Goal: Book appointment/travel/reservation

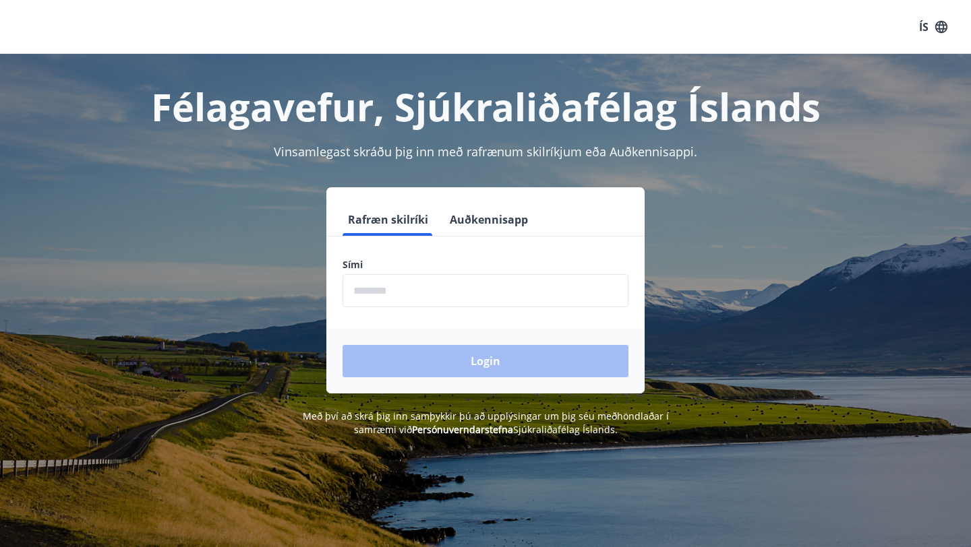
click at [357, 293] on input "phone" at bounding box center [485, 290] width 286 height 33
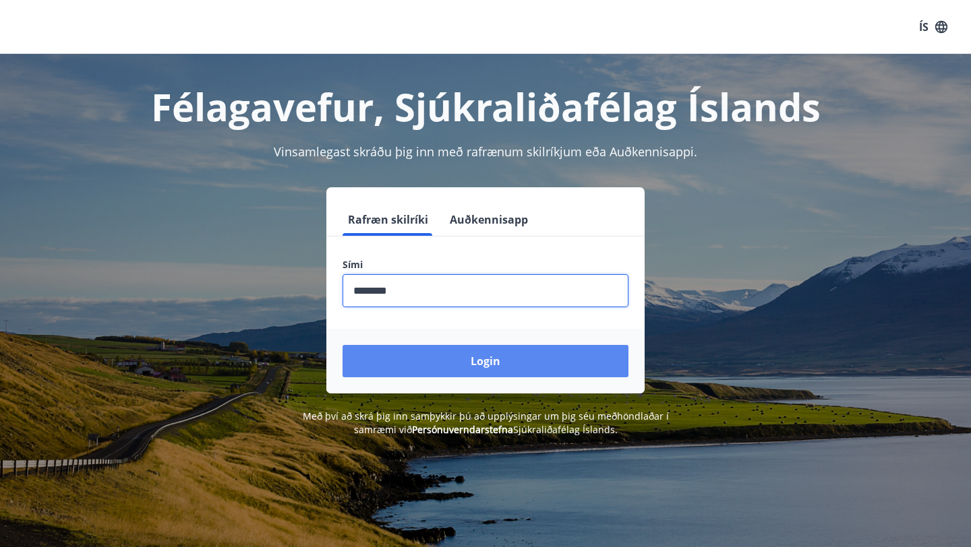
type input "********"
click at [477, 368] on button "Login" at bounding box center [485, 361] width 286 height 32
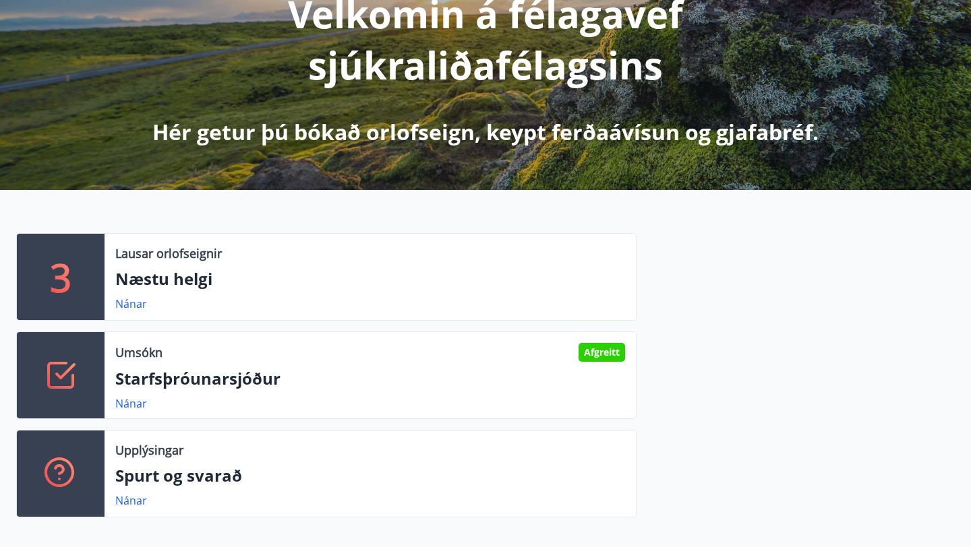
scroll to position [200, 0]
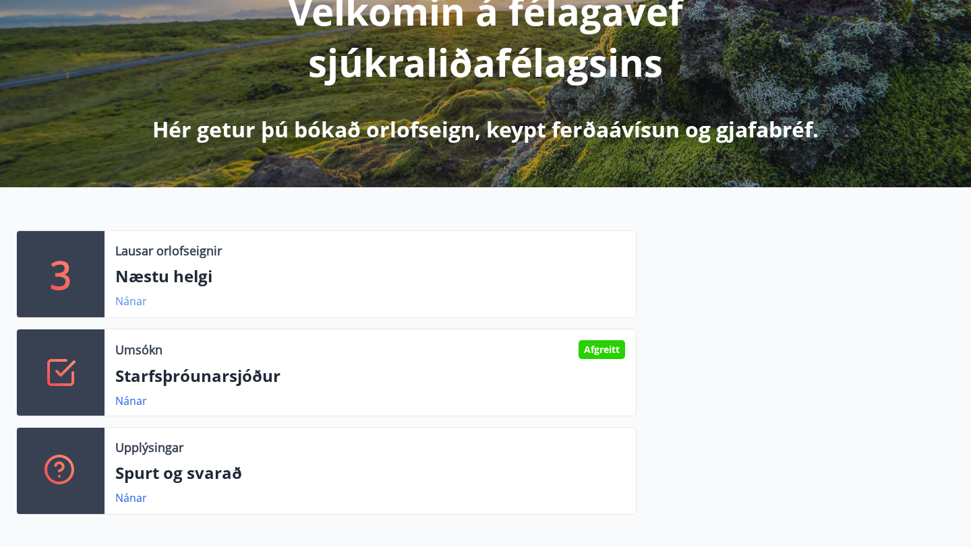
click at [137, 303] on link "Nánar" at bounding box center [131, 301] width 32 height 15
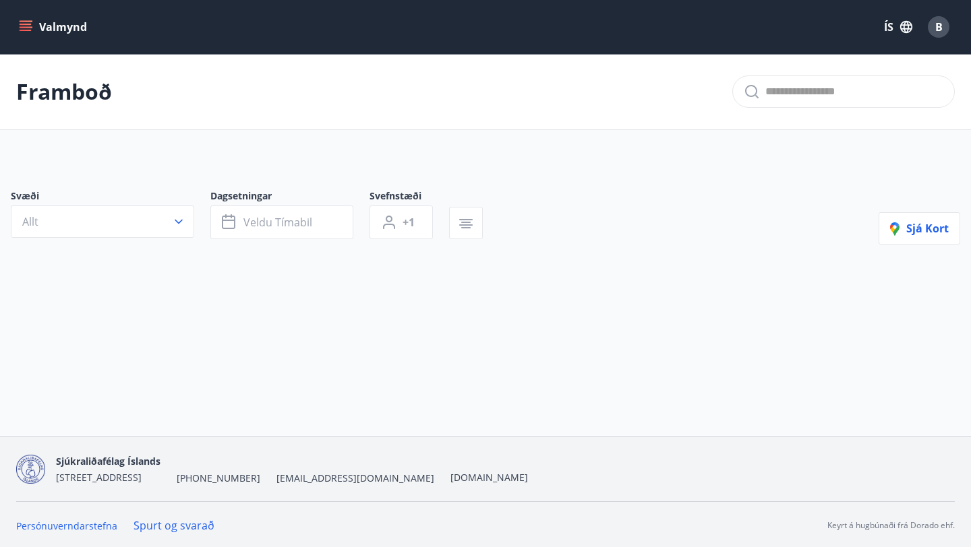
type input "*"
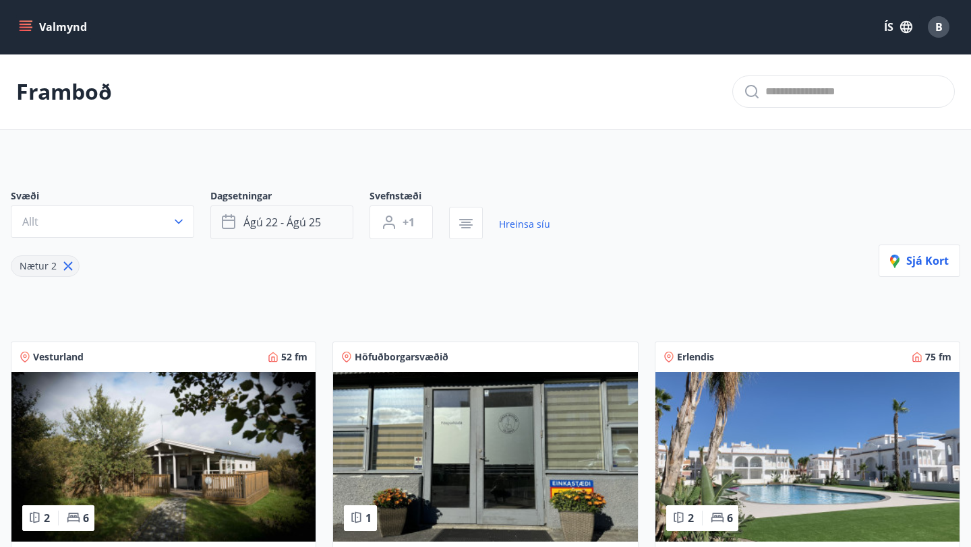
click at [235, 224] on icon "button" at bounding box center [230, 222] width 16 height 16
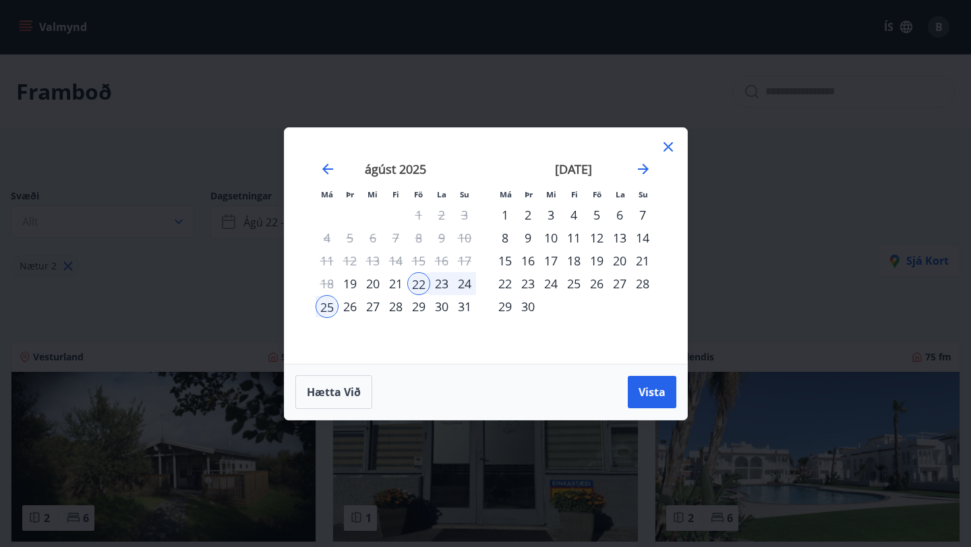
click at [355, 284] on div "19" at bounding box center [349, 283] width 23 height 23
click at [446, 287] on div "23" at bounding box center [441, 283] width 23 height 23
click at [648, 400] on button "Vista" at bounding box center [652, 392] width 49 height 32
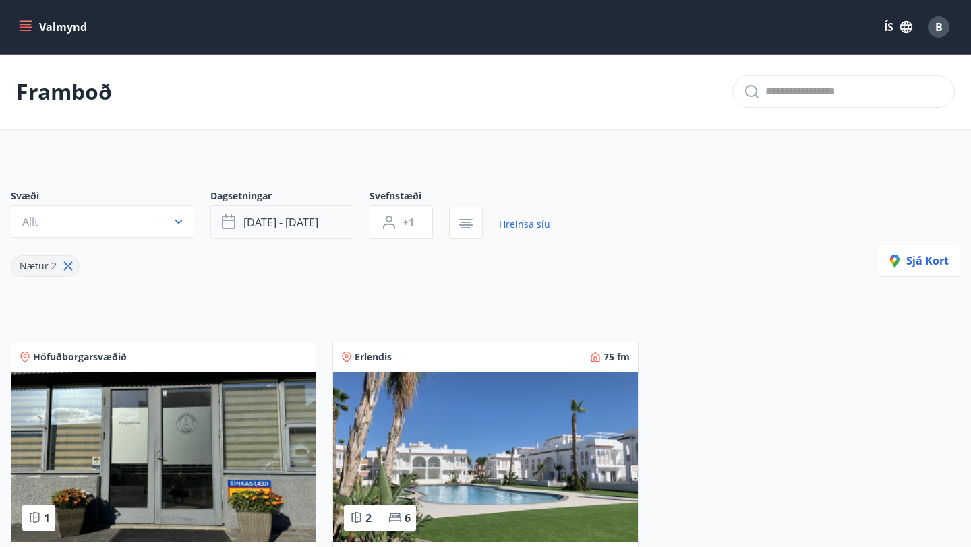
click at [250, 224] on span "[DATE] - [DATE]" at bounding box center [280, 222] width 75 height 15
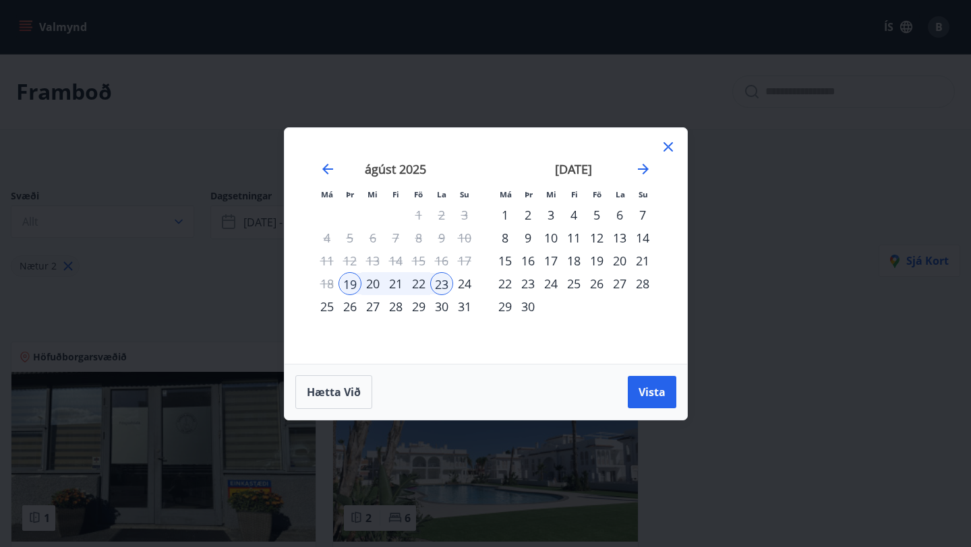
click at [375, 289] on div "20" at bounding box center [372, 283] width 23 height 23
click at [330, 305] on div "25" at bounding box center [327, 306] width 23 height 23
click at [658, 392] on span "Vista" at bounding box center [651, 392] width 27 height 15
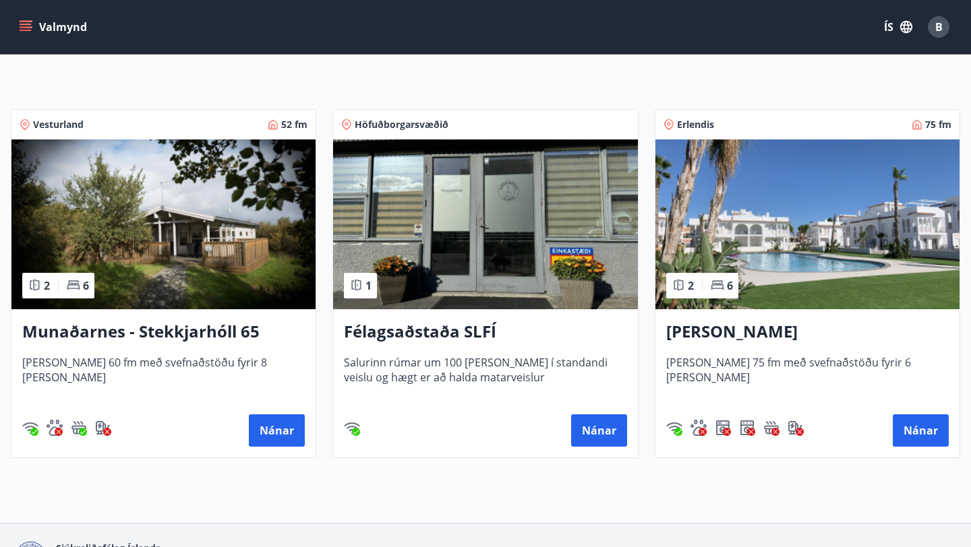
scroll to position [242, 0]
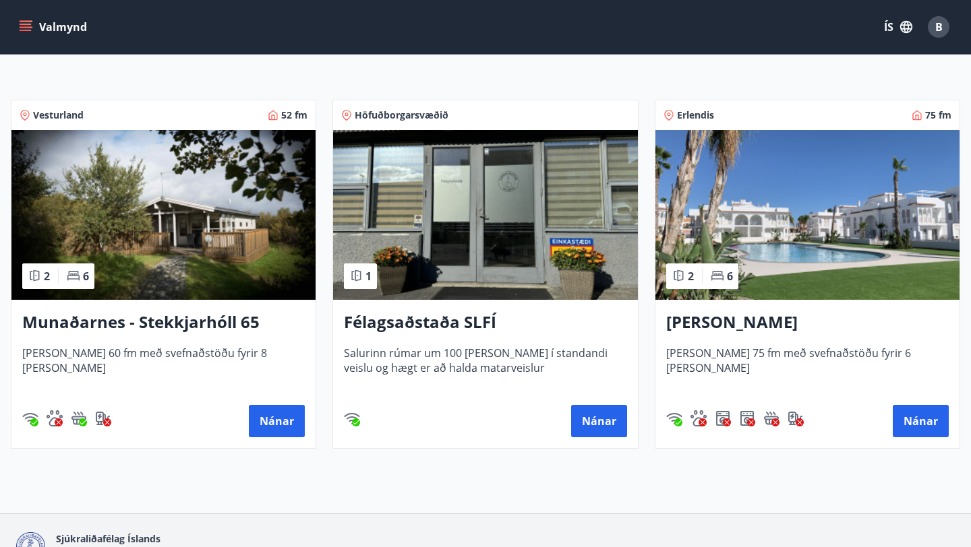
click at [169, 227] on img at bounding box center [163, 215] width 304 height 170
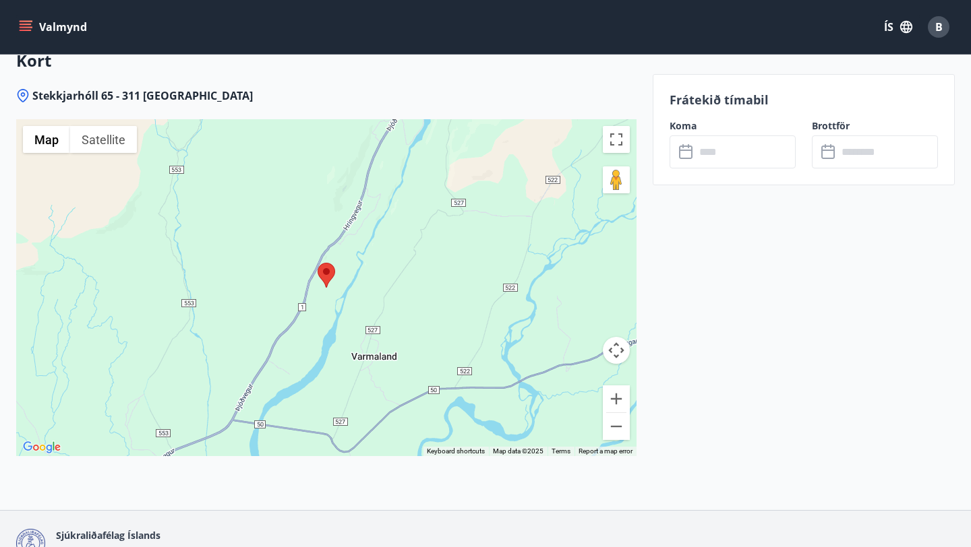
scroll to position [2160, 0]
click at [615, 435] on button "Zoom out" at bounding box center [616, 425] width 27 height 27
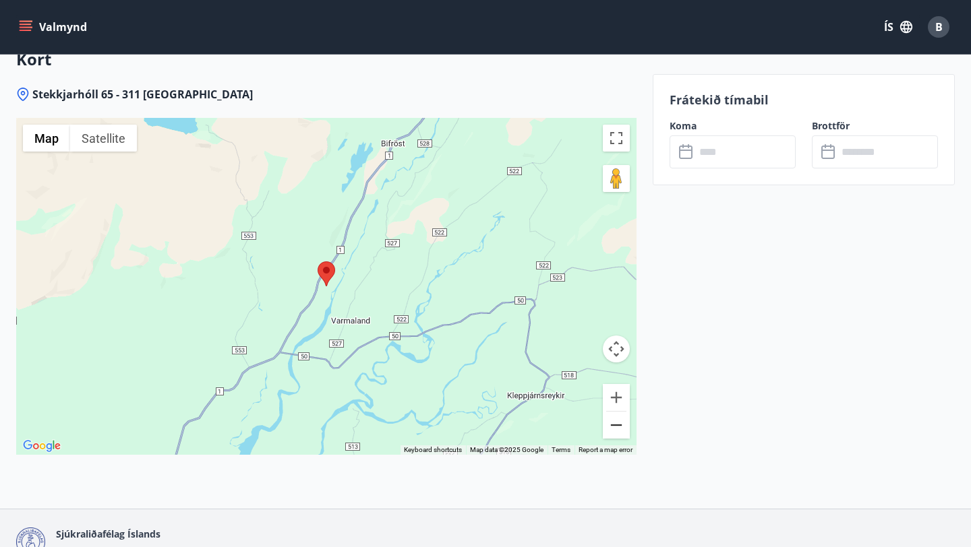
click at [615, 435] on button "Zoom out" at bounding box center [616, 425] width 27 height 27
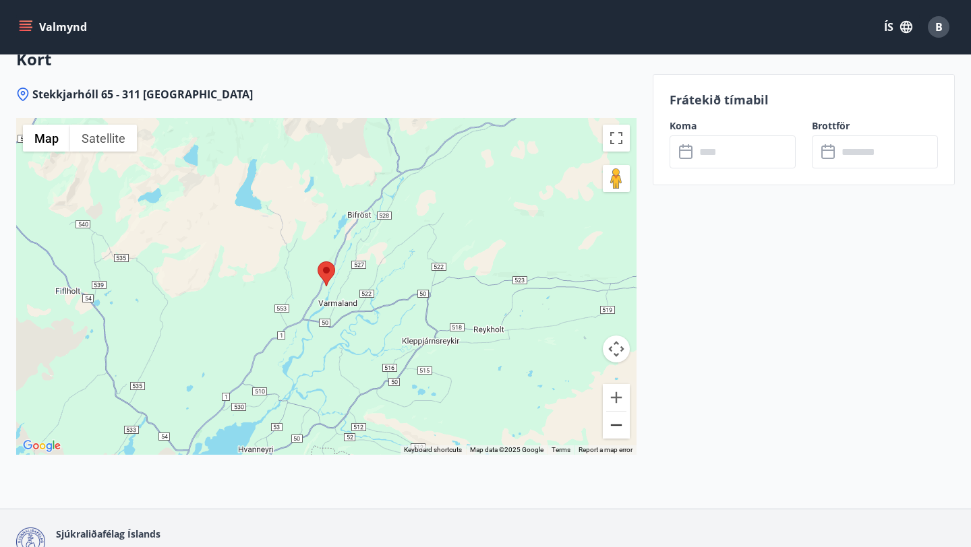
click at [615, 435] on button "Zoom out" at bounding box center [616, 425] width 27 height 27
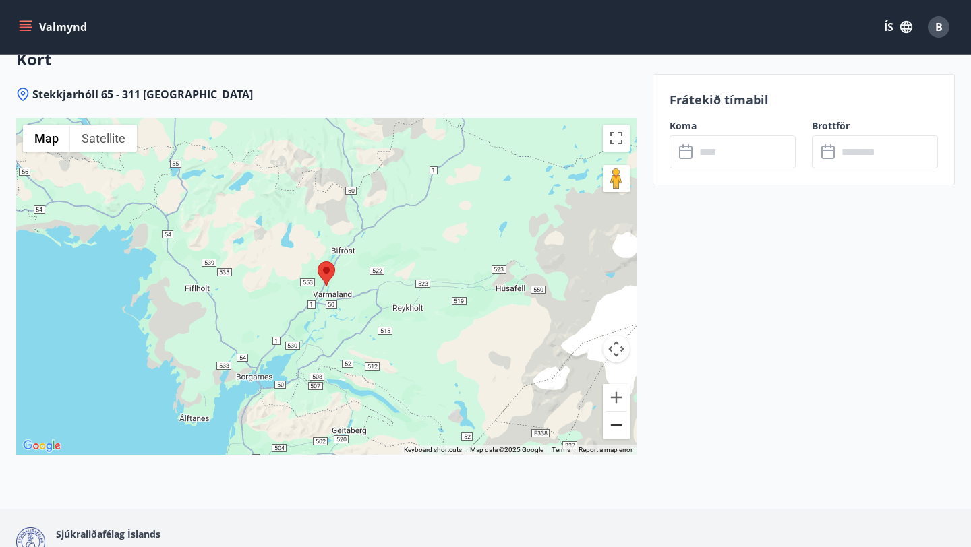
click at [622, 427] on button "Zoom out" at bounding box center [616, 425] width 27 height 27
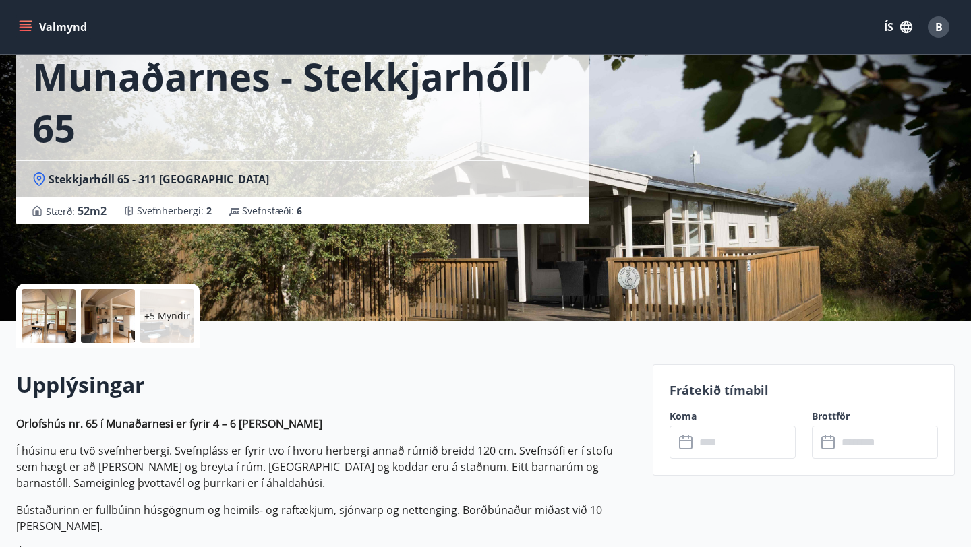
scroll to position [77, 0]
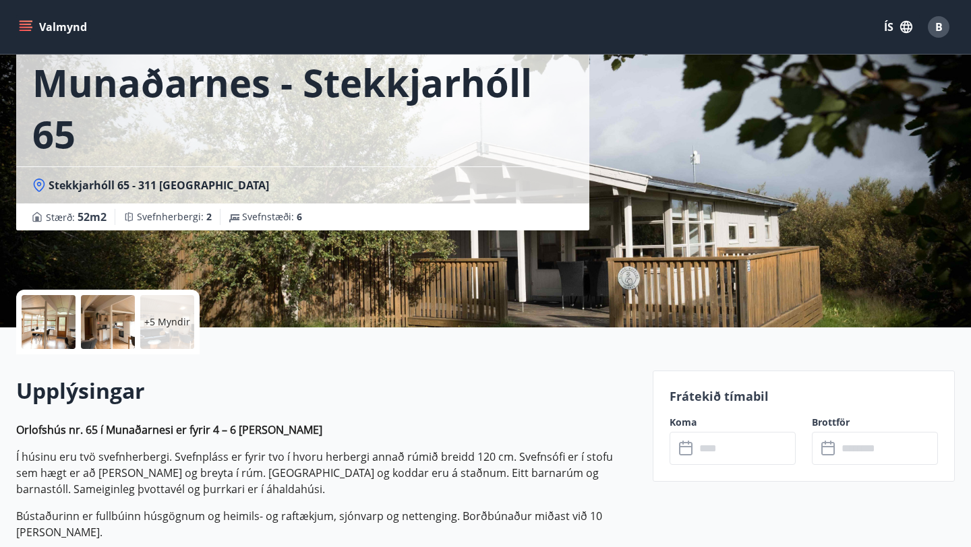
click at [51, 342] on div at bounding box center [49, 322] width 54 height 54
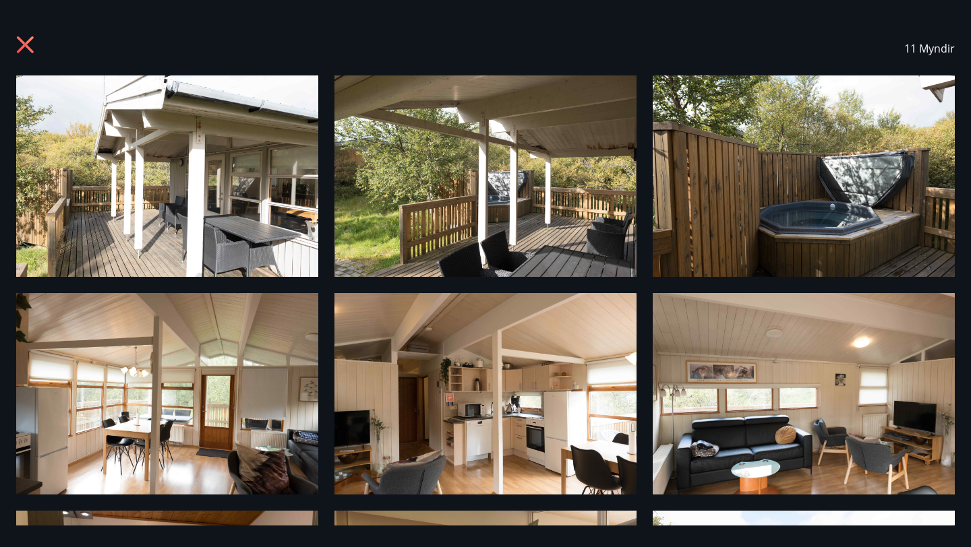
click at [206, 179] on img at bounding box center [167, 177] width 302 height 202
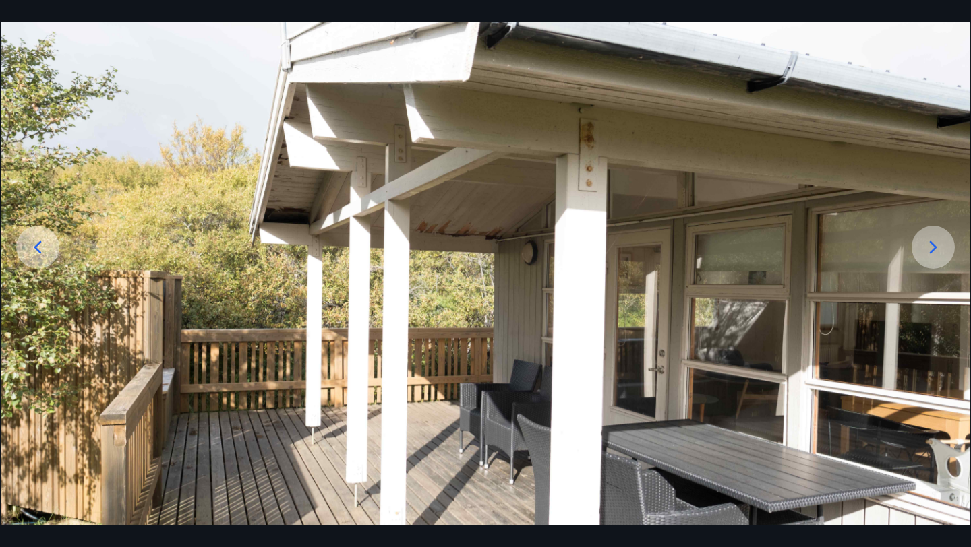
scroll to position [111, 0]
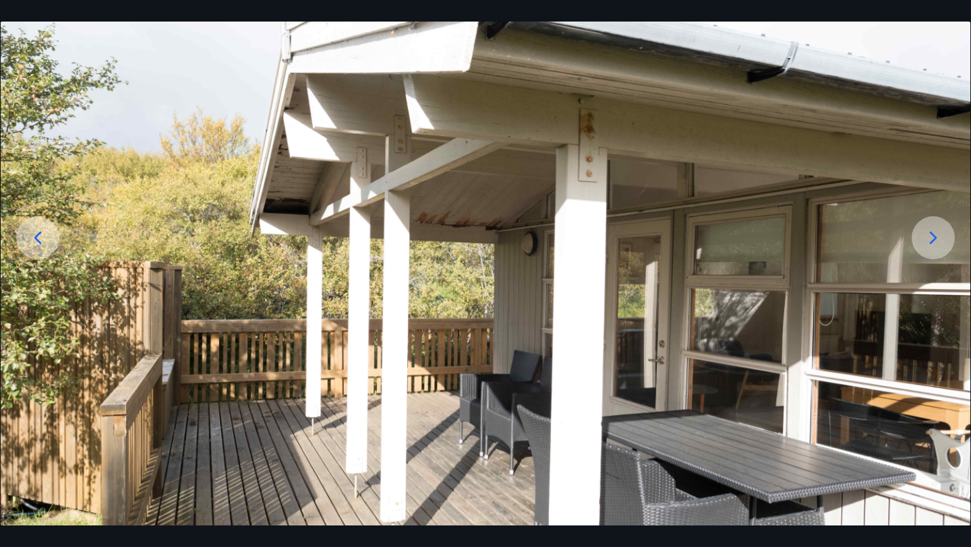
click at [922, 241] on icon at bounding box center [933, 238] width 22 height 22
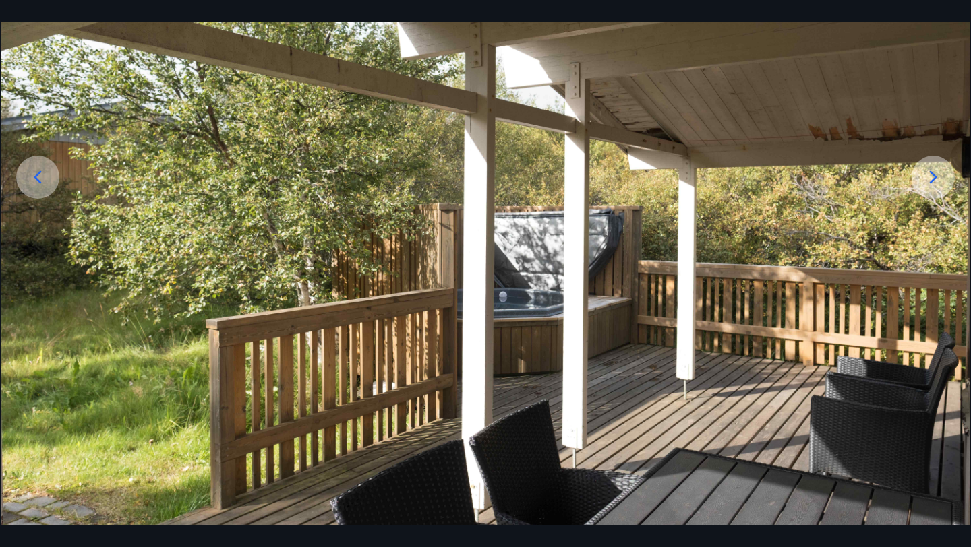
scroll to position [187, 0]
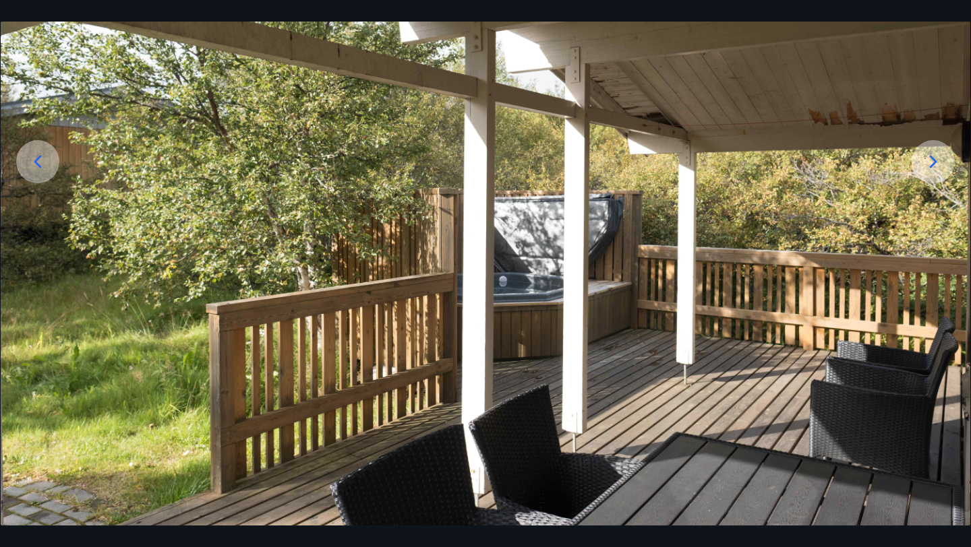
click at [936, 171] on icon at bounding box center [933, 162] width 22 height 22
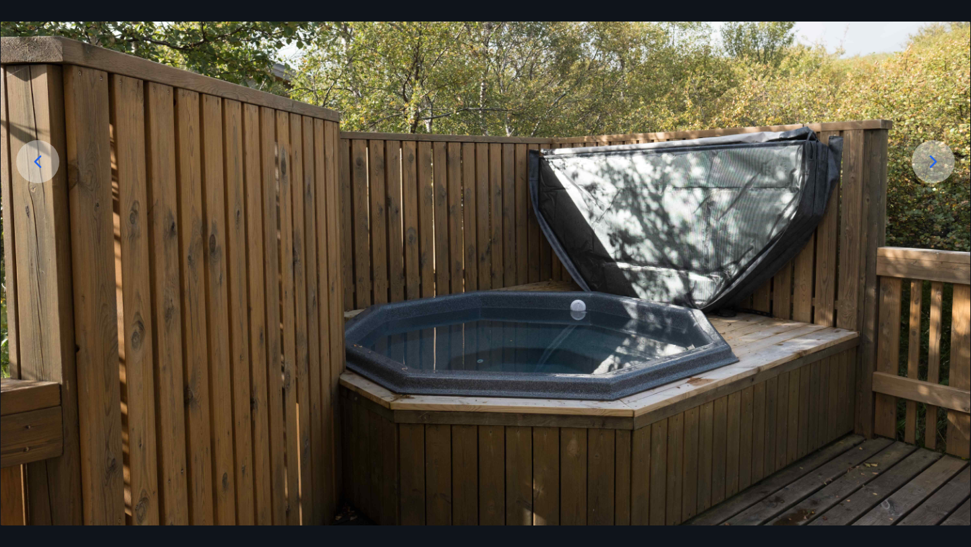
click at [936, 171] on icon at bounding box center [933, 162] width 22 height 22
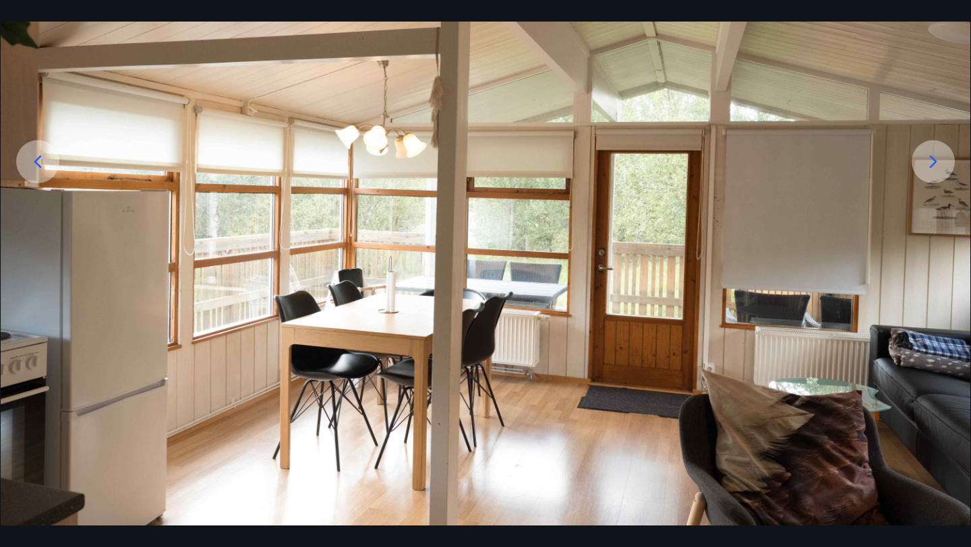
click at [936, 171] on icon at bounding box center [933, 162] width 22 height 22
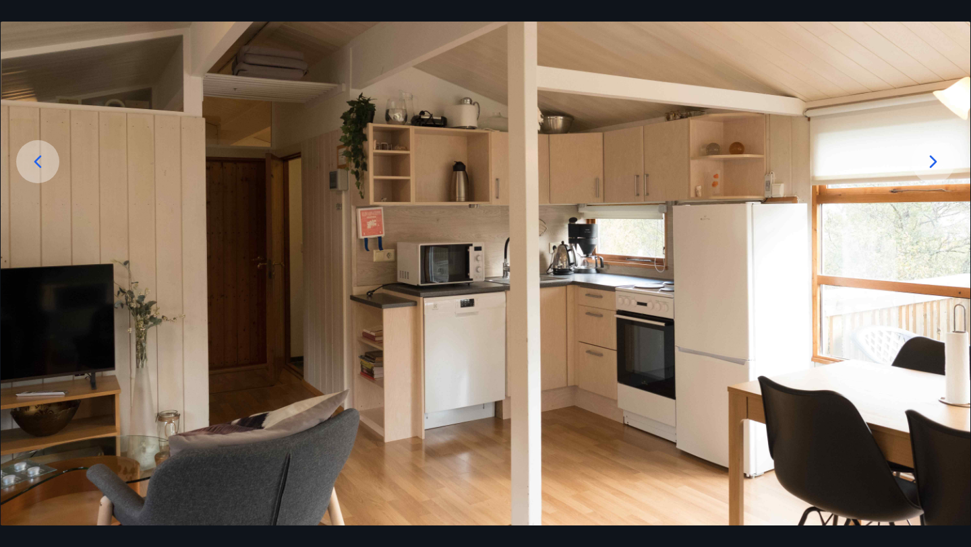
click at [936, 171] on icon at bounding box center [933, 162] width 22 height 22
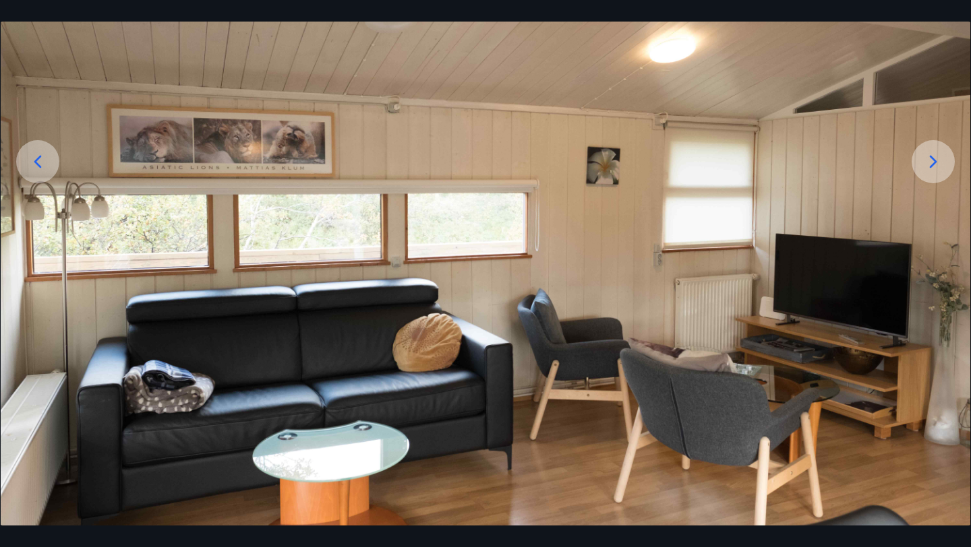
click at [936, 171] on icon at bounding box center [933, 162] width 22 height 22
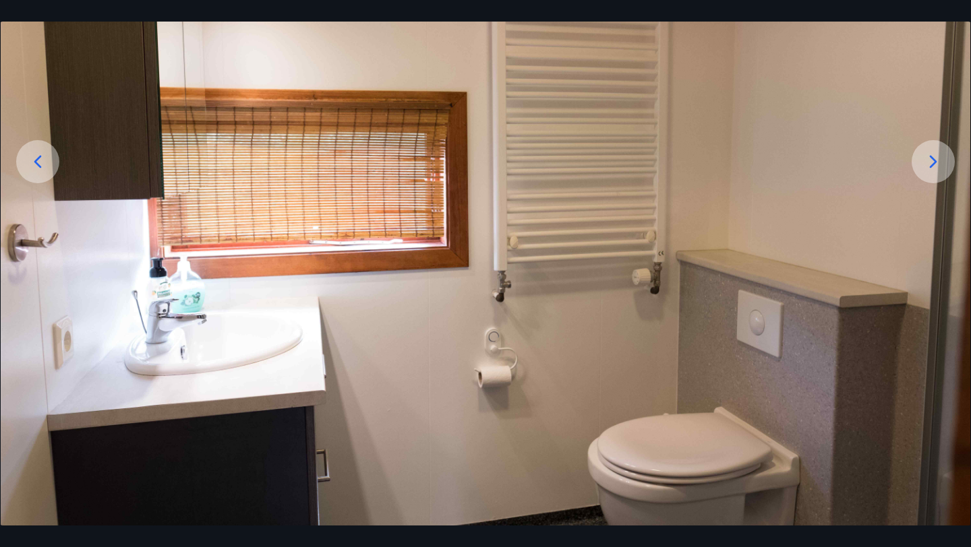
click at [936, 171] on icon at bounding box center [933, 162] width 22 height 22
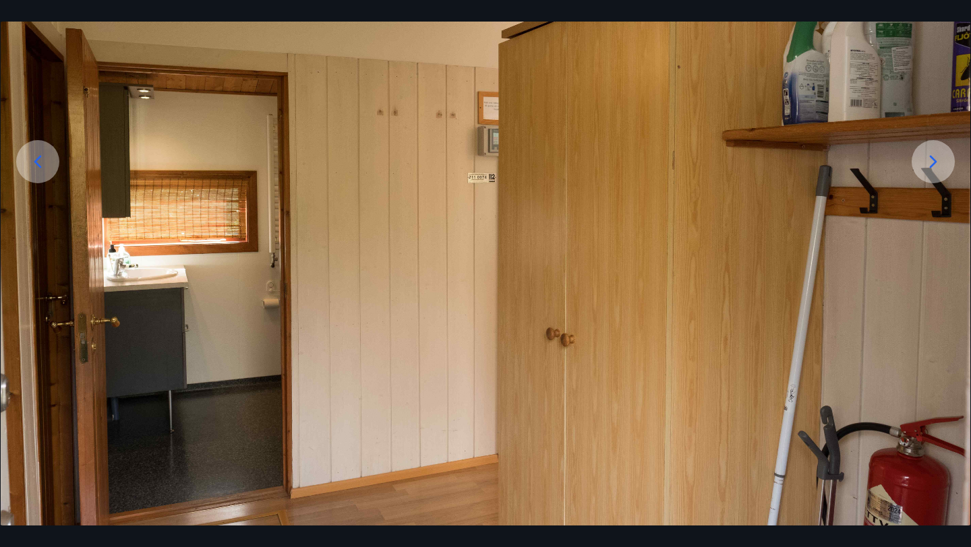
click at [936, 171] on icon at bounding box center [933, 162] width 22 height 22
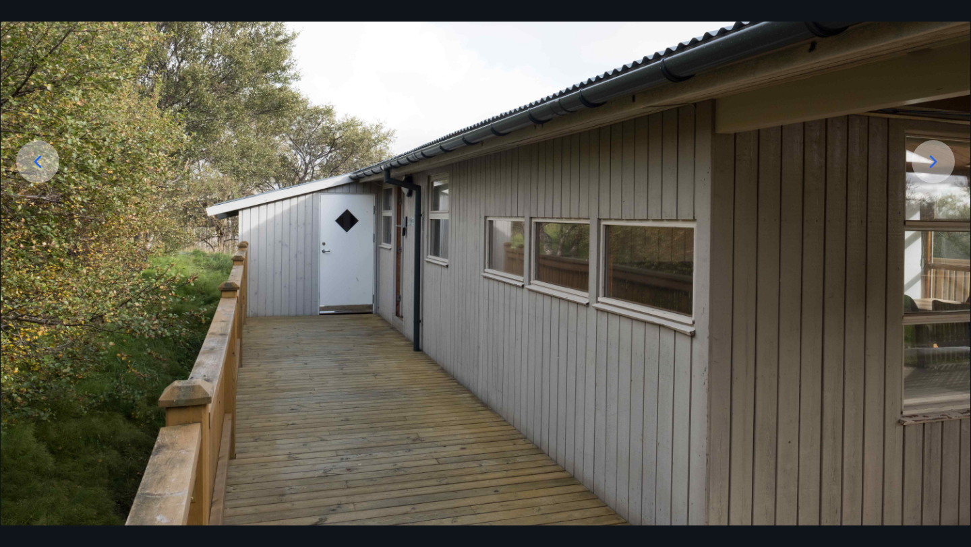
click at [936, 171] on icon at bounding box center [933, 162] width 22 height 22
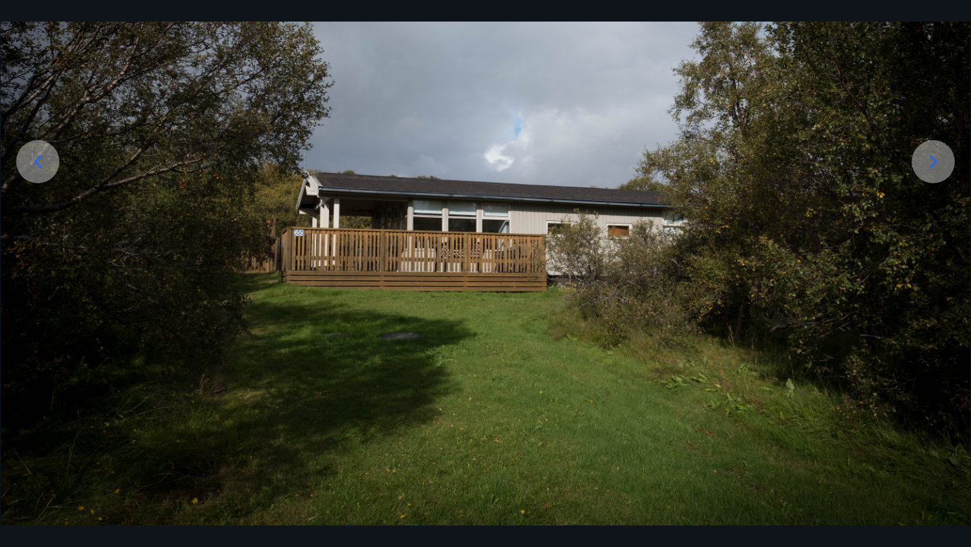
click at [936, 171] on icon at bounding box center [933, 162] width 22 height 22
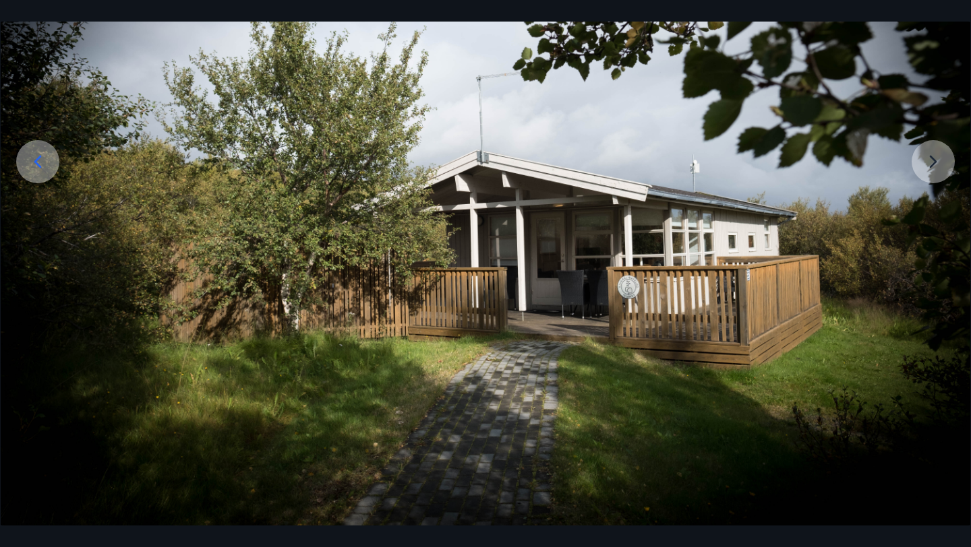
click at [936, 171] on img at bounding box center [485, 211] width 969 height 647
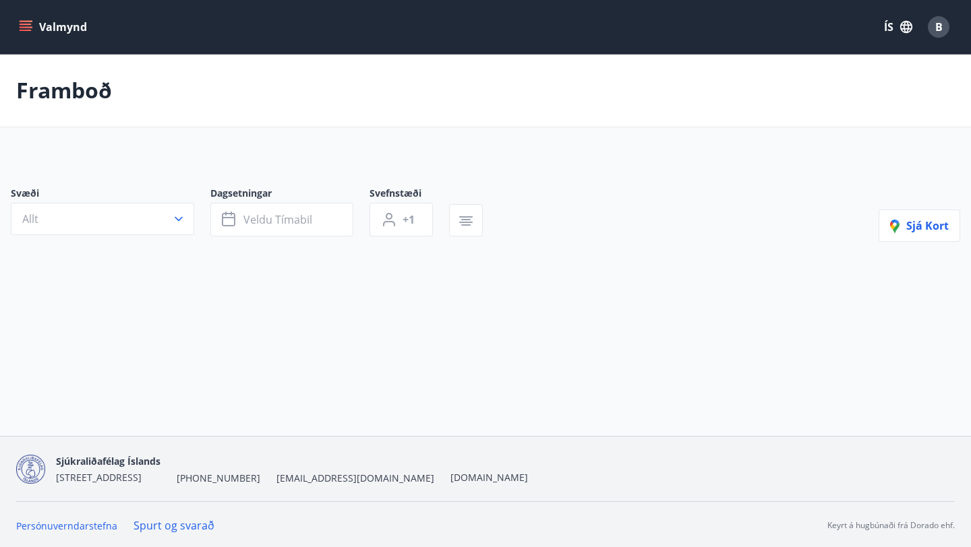
type input "*"
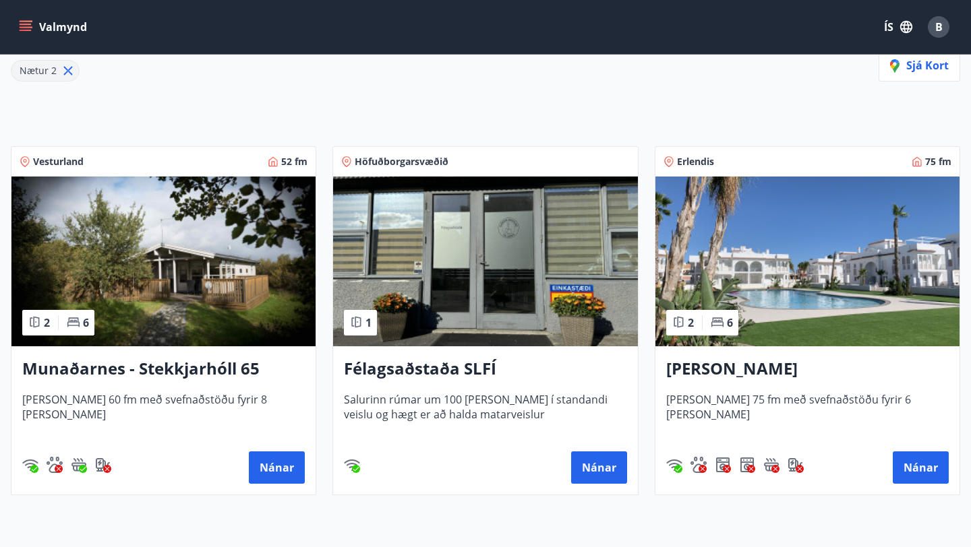
scroll to position [204, 0]
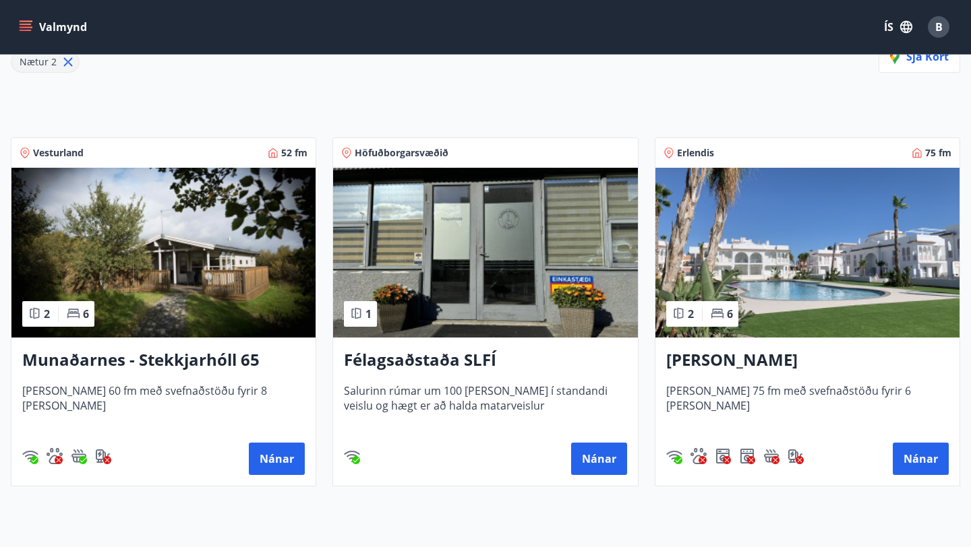
click at [134, 245] on img at bounding box center [163, 253] width 304 height 170
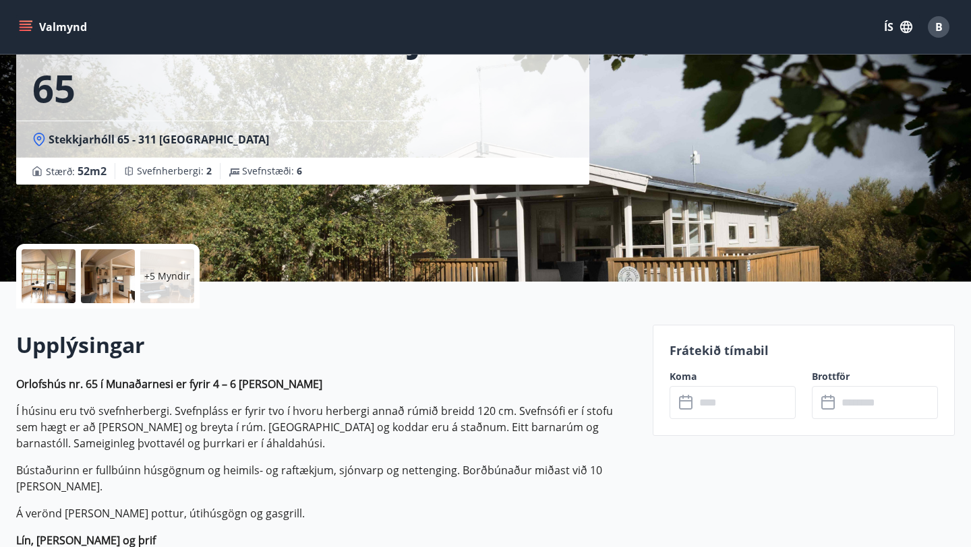
scroll to position [125, 0]
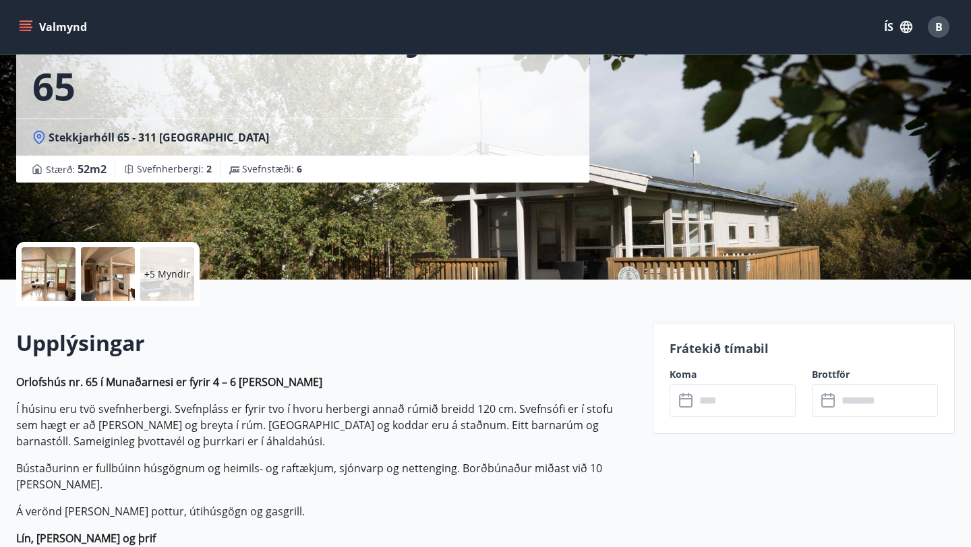
click at [682, 401] on icon at bounding box center [687, 401] width 16 height 16
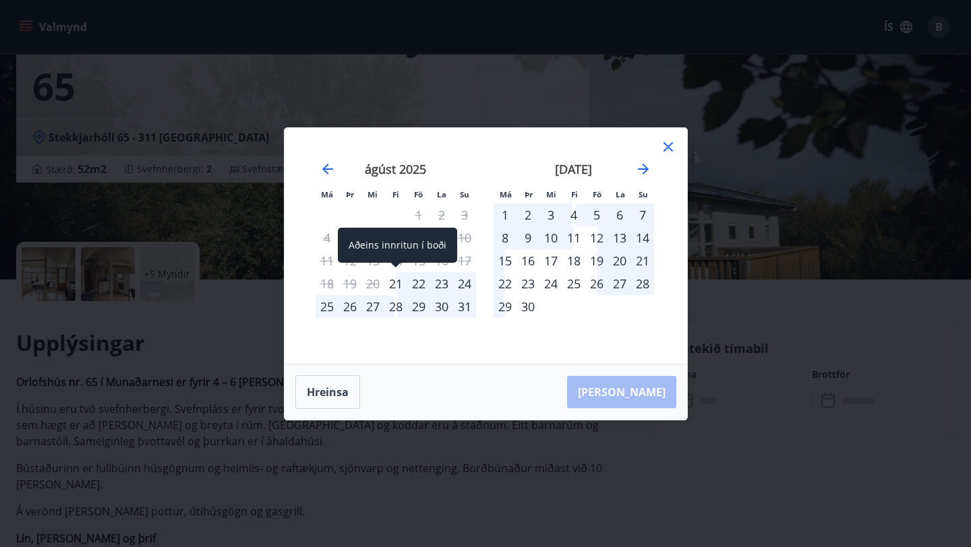
click at [398, 287] on div "21" at bounding box center [395, 283] width 23 height 23
click at [375, 293] on div "20" at bounding box center [372, 283] width 23 height 23
click at [350, 309] on div "26" at bounding box center [349, 306] width 23 height 23
click at [666, 148] on icon at bounding box center [667, 146] width 9 height 9
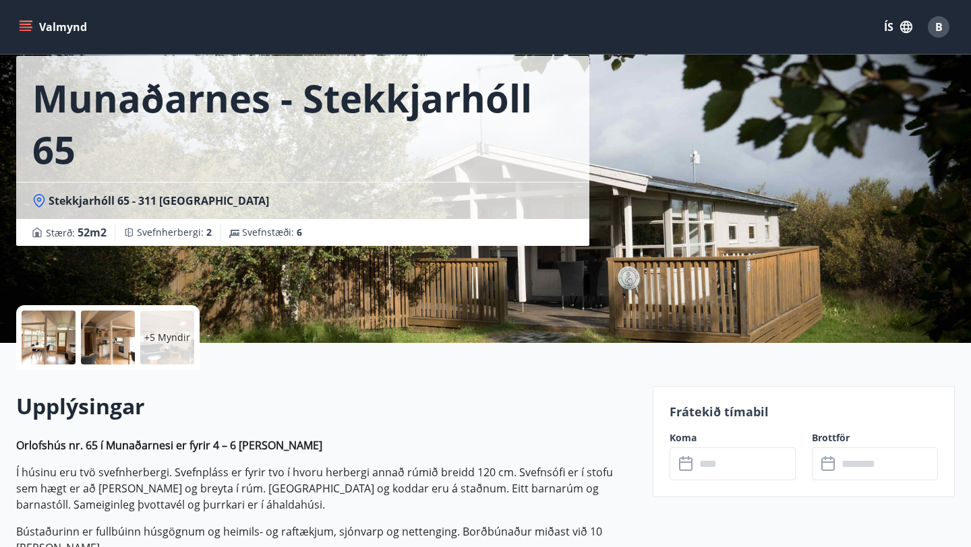
scroll to position [0, 0]
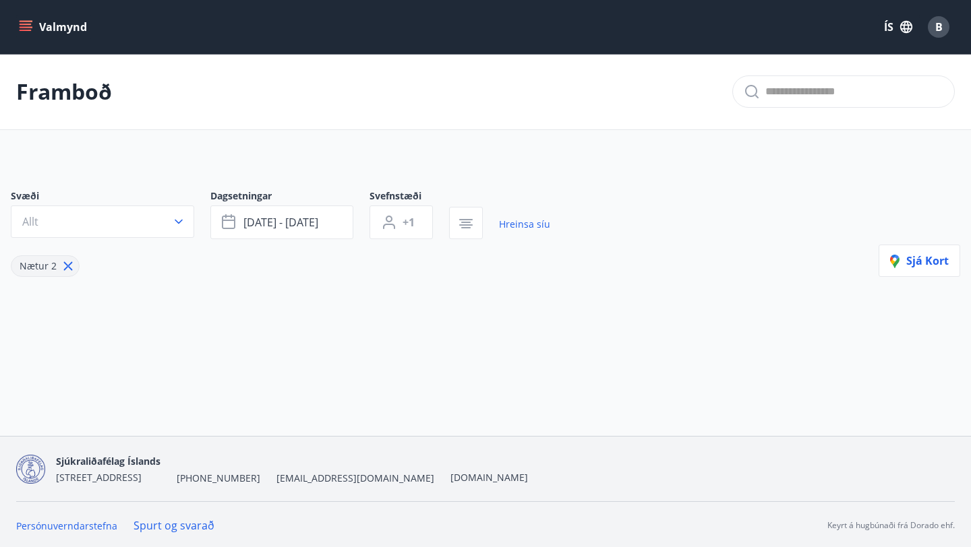
type input "*"
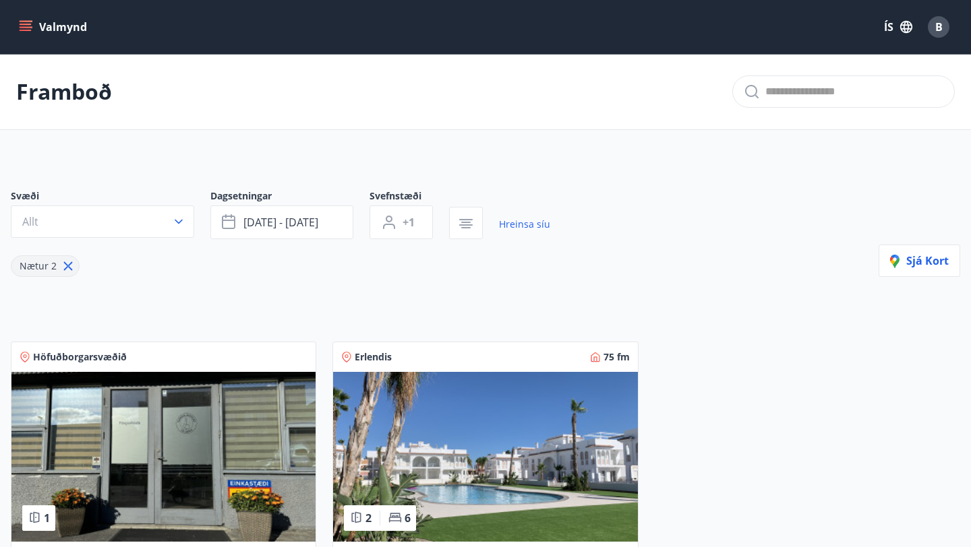
click at [504, 471] on img at bounding box center [485, 457] width 304 height 170
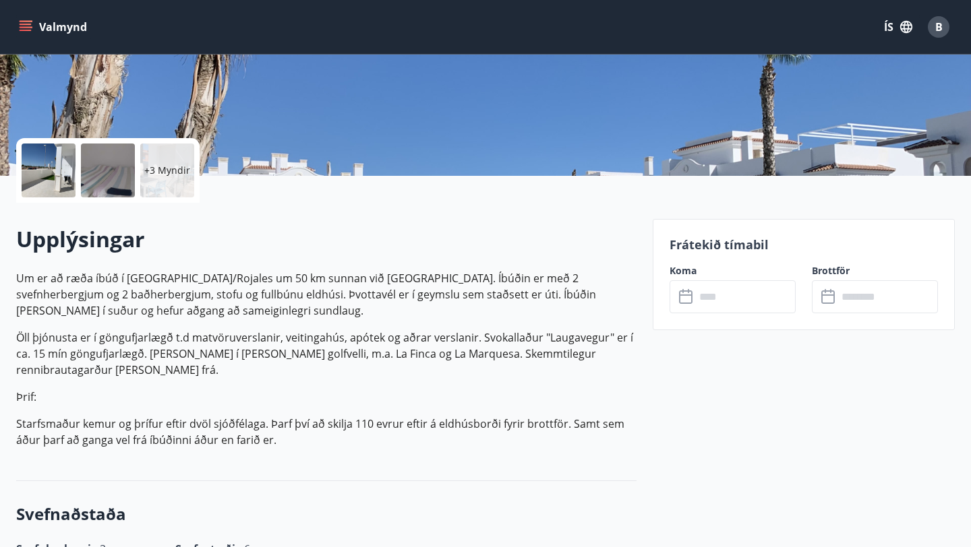
scroll to position [236, 0]
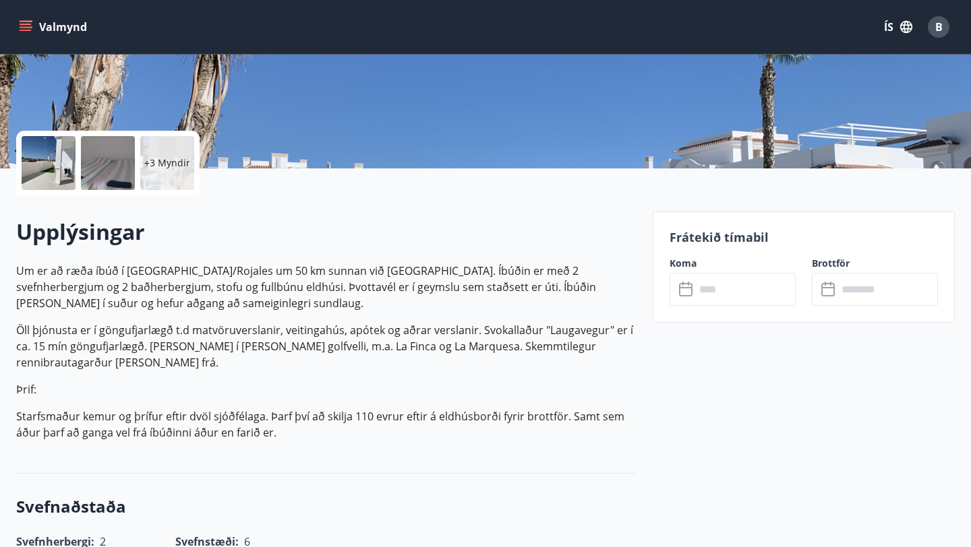
click at [681, 294] on icon at bounding box center [687, 290] width 16 height 16
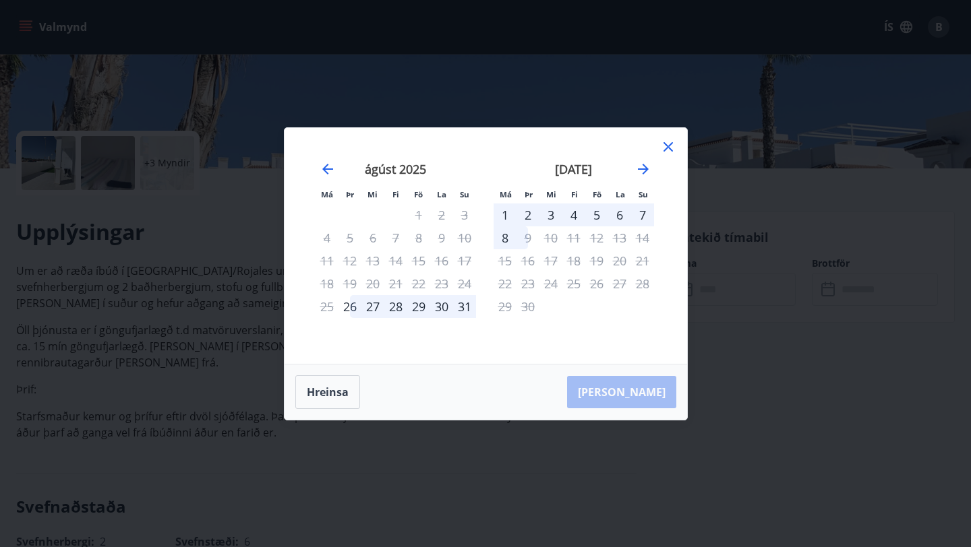
click at [669, 149] on icon at bounding box center [667, 146] width 9 height 9
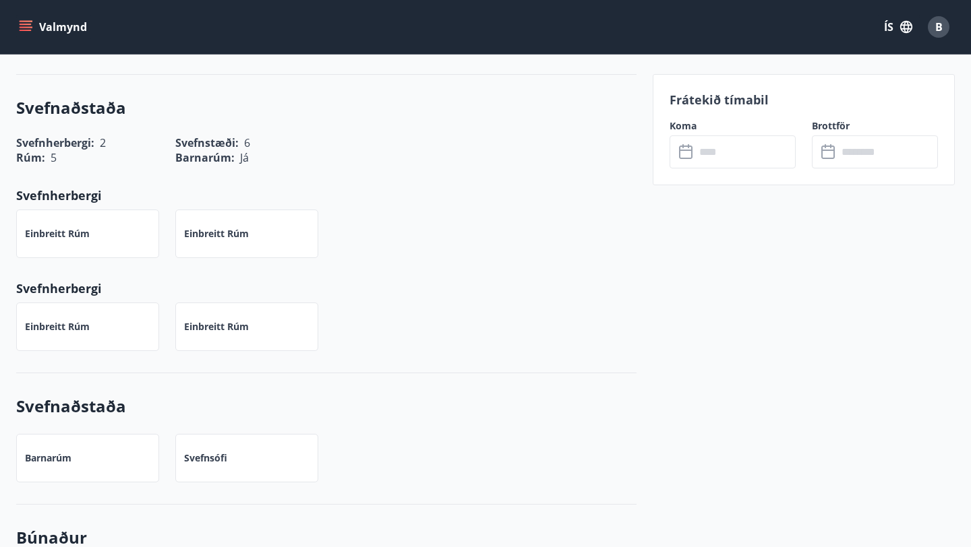
scroll to position [0, 0]
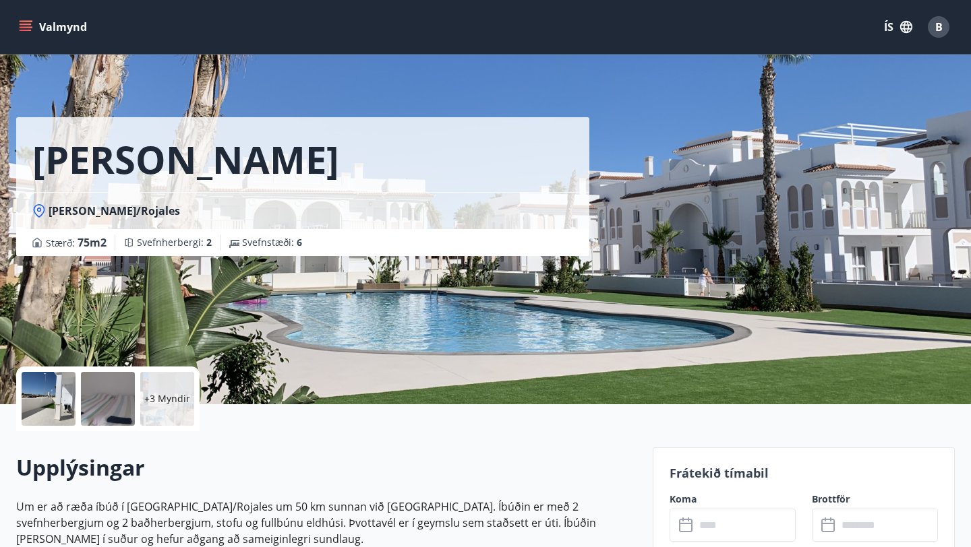
click at [167, 402] on p "+3 Myndir" at bounding box center [167, 398] width 46 height 13
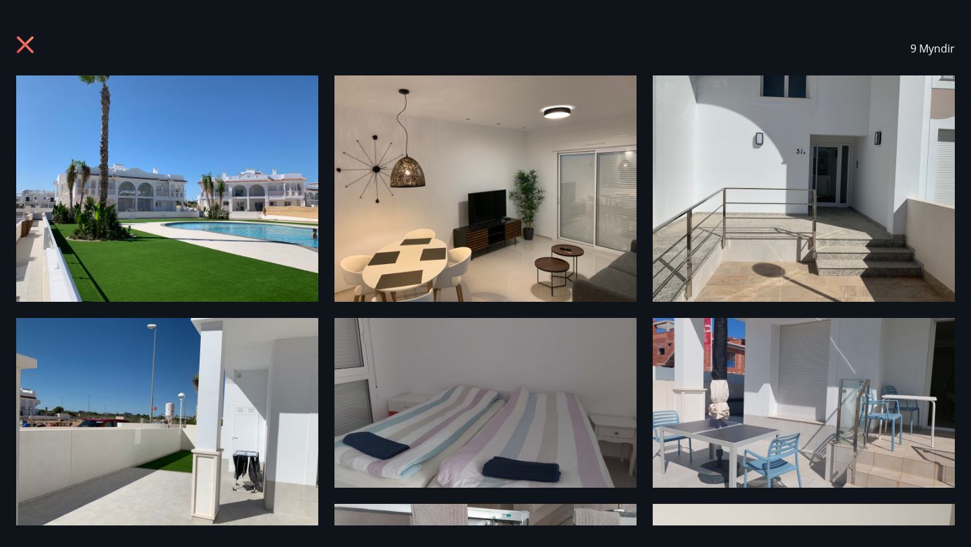
click at [22, 38] on icon at bounding box center [27, 47] width 22 height 22
